Goal: Task Accomplishment & Management: Use online tool/utility

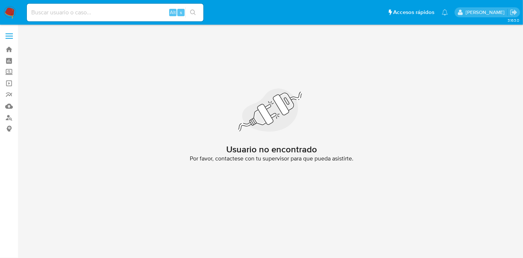
click at [6, 9] on img at bounding box center [10, 12] width 13 height 13
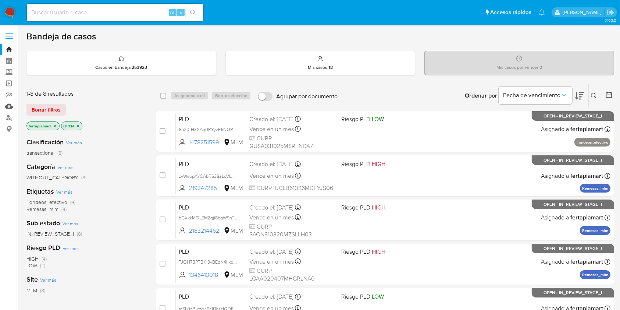
click at [8, 103] on link "Mulan" at bounding box center [44, 105] width 88 height 11
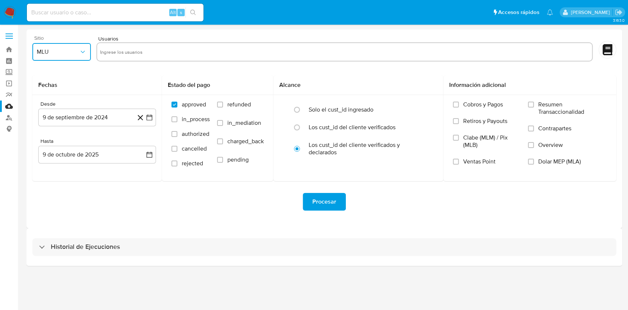
click at [62, 51] on span "MLU" at bounding box center [58, 51] width 42 height 7
click at [173, 48] on input "text" at bounding box center [344, 52] width 489 height 12
click at [173, 48] on input "2264567342" at bounding box center [344, 52] width 489 height 12
type input "2264567342"
paste input "402821337"
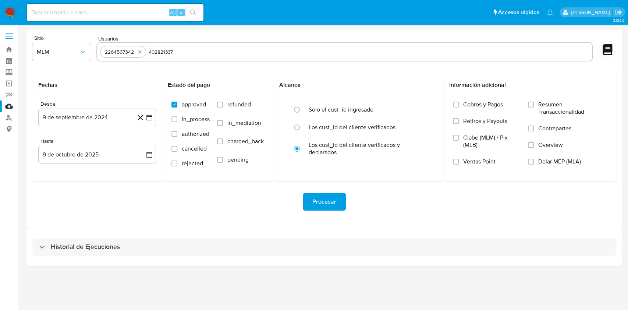
type input "402821337"
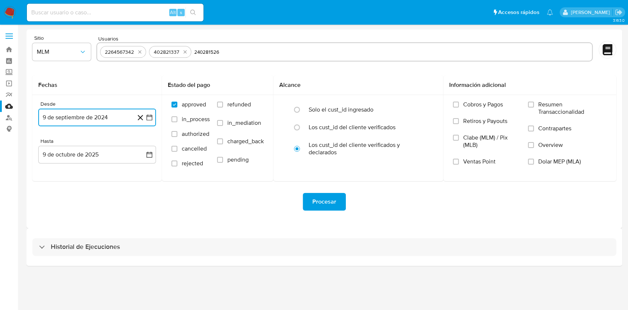
type input "240281526"
type input "1935343515"
type input "726287667"
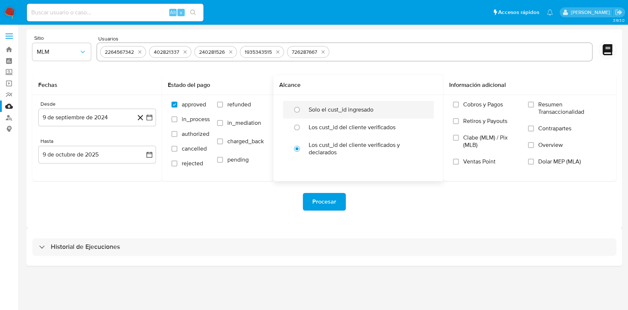
click at [304, 111] on div at bounding box center [299, 109] width 20 height 15
radio input "true"
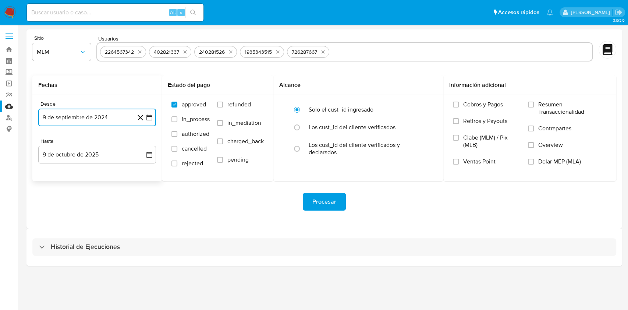
click at [124, 118] on button "9 de septiembre de 2024" at bounding box center [97, 117] width 118 height 18
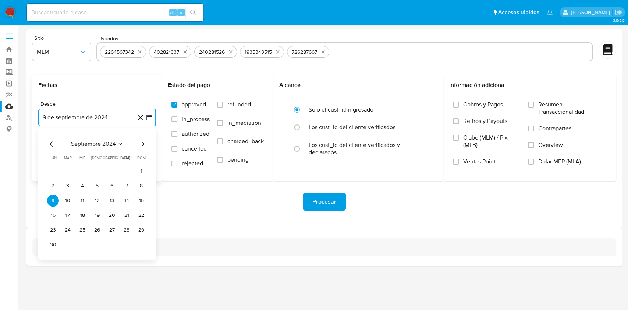
click at [145, 142] on icon "Mes siguiente" at bounding box center [142, 143] width 9 height 9
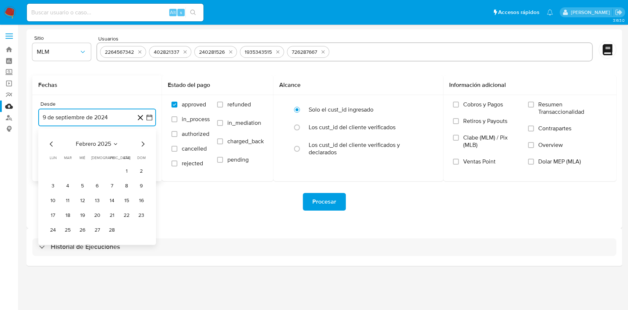
click at [145, 142] on icon "Mes siguiente" at bounding box center [142, 143] width 9 height 9
click at [144, 144] on icon "Mes siguiente" at bounding box center [143, 143] width 3 height 5
click at [100, 169] on button "1" at bounding box center [97, 171] width 12 height 12
click at [150, 156] on icon "button" at bounding box center [149, 154] width 7 height 7
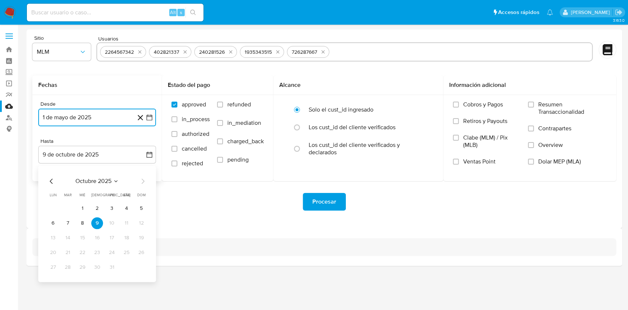
click at [50, 180] on icon "Mes anterior" at bounding box center [51, 180] width 3 height 5
click at [139, 264] on button "31" at bounding box center [141, 267] width 12 height 12
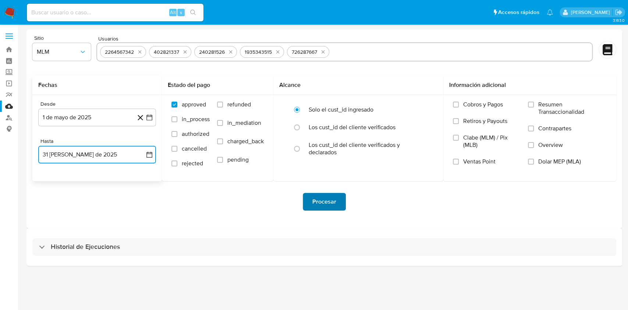
click at [321, 205] on span "Procesar" at bounding box center [324, 201] width 24 height 16
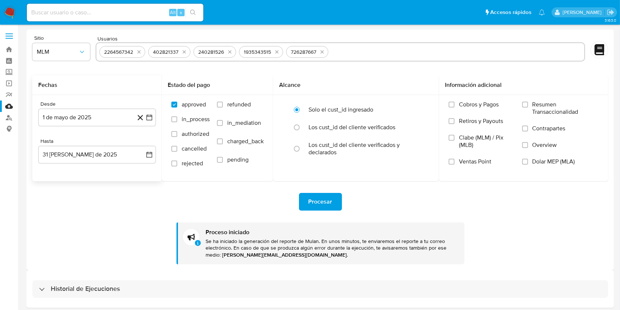
click at [5, 13] on img at bounding box center [10, 12] width 13 height 13
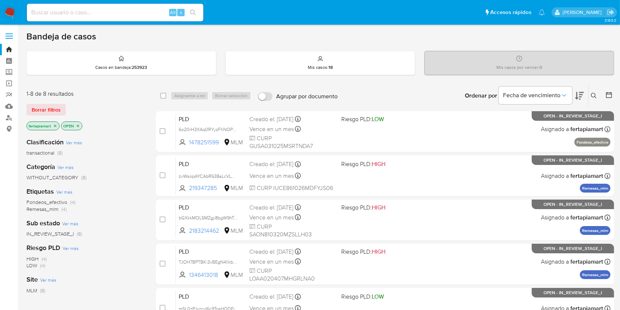
click at [406, 30] on div "3.163.0" at bounding box center [320, 271] width 588 height 485
click at [109, 6] on div "Alt s" at bounding box center [115, 13] width 177 height 18
click at [98, 15] on input at bounding box center [115, 13] width 177 height 10
paste input "1276326994"
type input "1276326994"
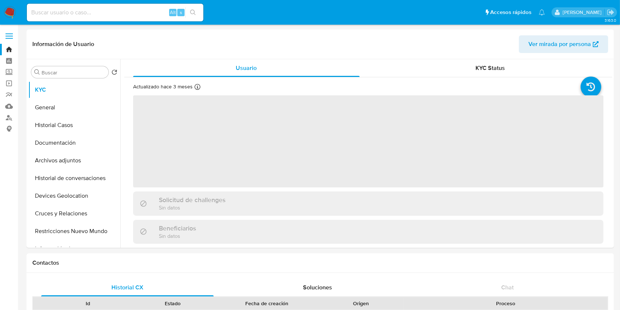
select select "10"
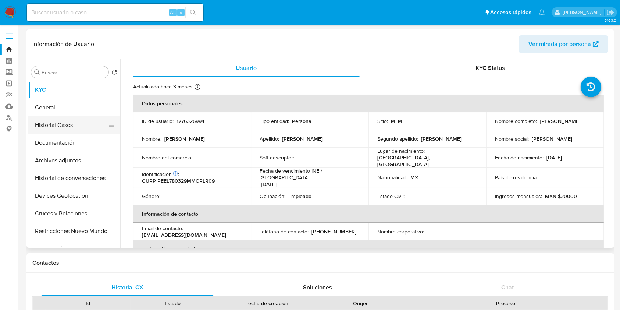
click at [70, 120] on button "Historial Casos" at bounding box center [71, 125] width 86 height 18
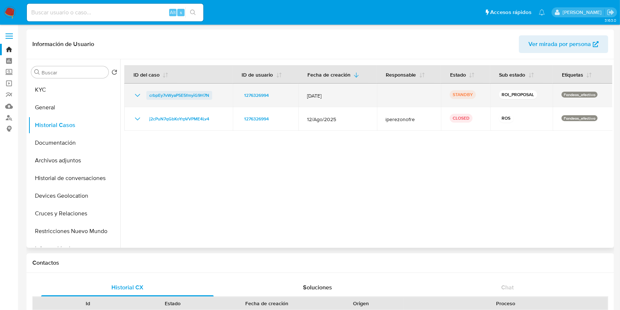
click at [178, 95] on span "crbpEy7vWyaP5E5fmyiG9H7N" at bounding box center [179, 95] width 60 height 9
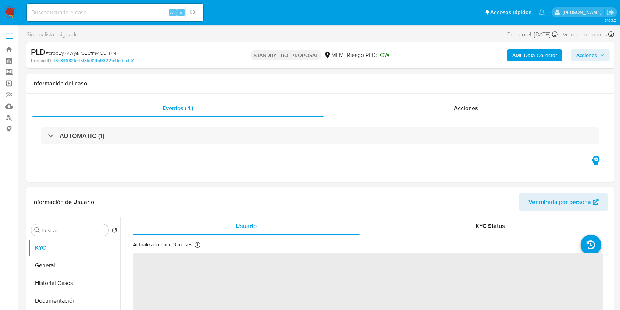
select select "10"
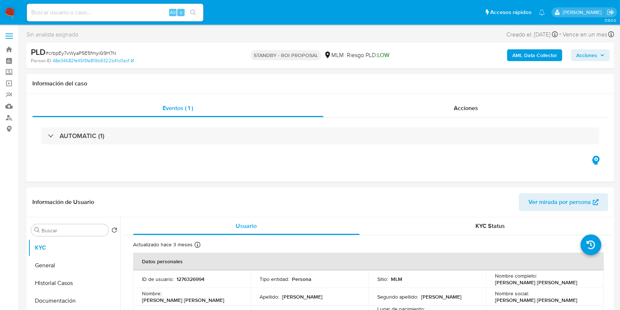
click at [535, 54] on b "AML Data Collector" at bounding box center [534, 55] width 45 height 12
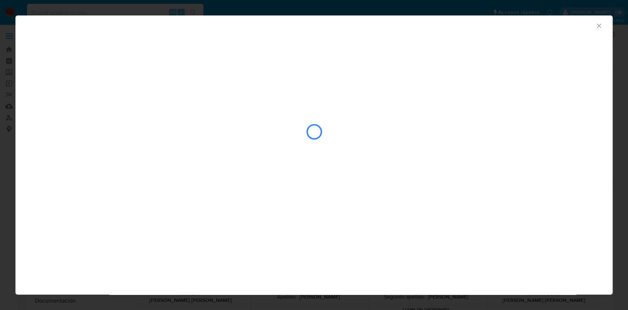
click at [599, 24] on div "AML Data Collector" at bounding box center [313, 24] width 597 height 18
click at [599, 24] on icon "Cerrar ventana" at bounding box center [598, 25] width 7 height 7
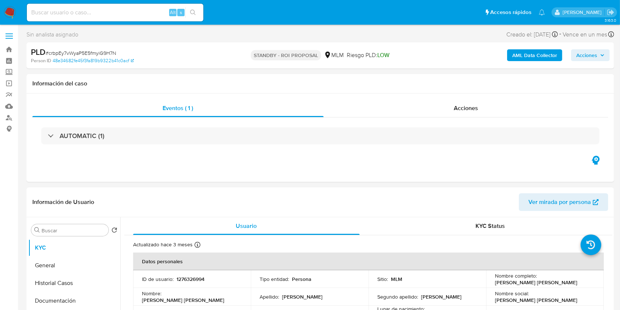
click at [591, 54] on span "Acciones" at bounding box center [586, 55] width 21 height 12
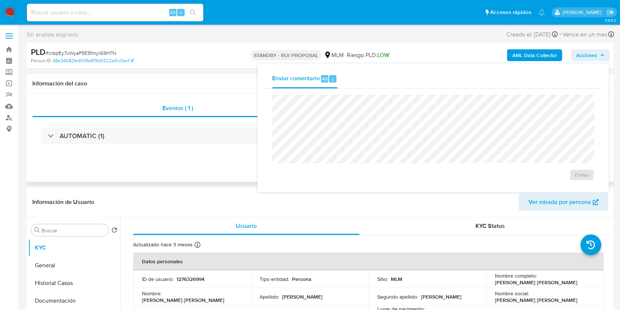
click at [224, 180] on div "Eventos ( 1 ) Acciones AUTOMATIC (1)" at bounding box center [320, 137] width 588 height 88
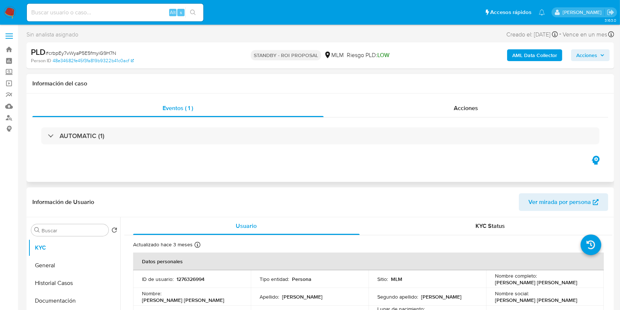
click at [224, 180] on div "Eventos ( 1 ) Acciones AUTOMATIC (1)" at bounding box center [320, 137] width 588 height 88
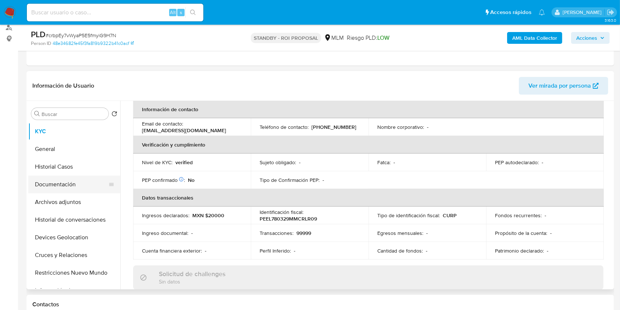
scroll to position [90, 0]
click at [76, 196] on button "Archivos adjuntos" at bounding box center [71, 202] width 86 height 18
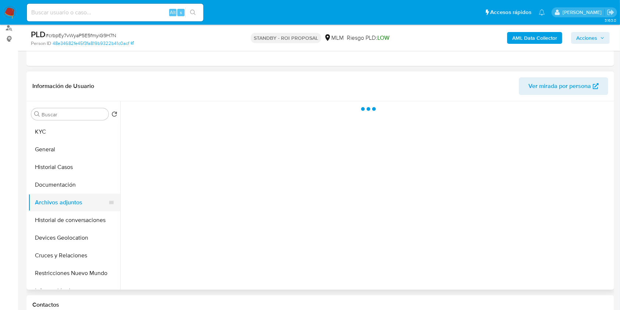
scroll to position [0, 0]
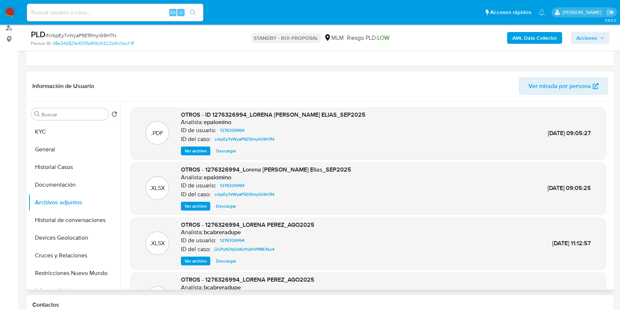
click at [226, 153] on span "Descargar" at bounding box center [226, 150] width 20 height 7
